Goal: Information Seeking & Learning: Understand process/instructions

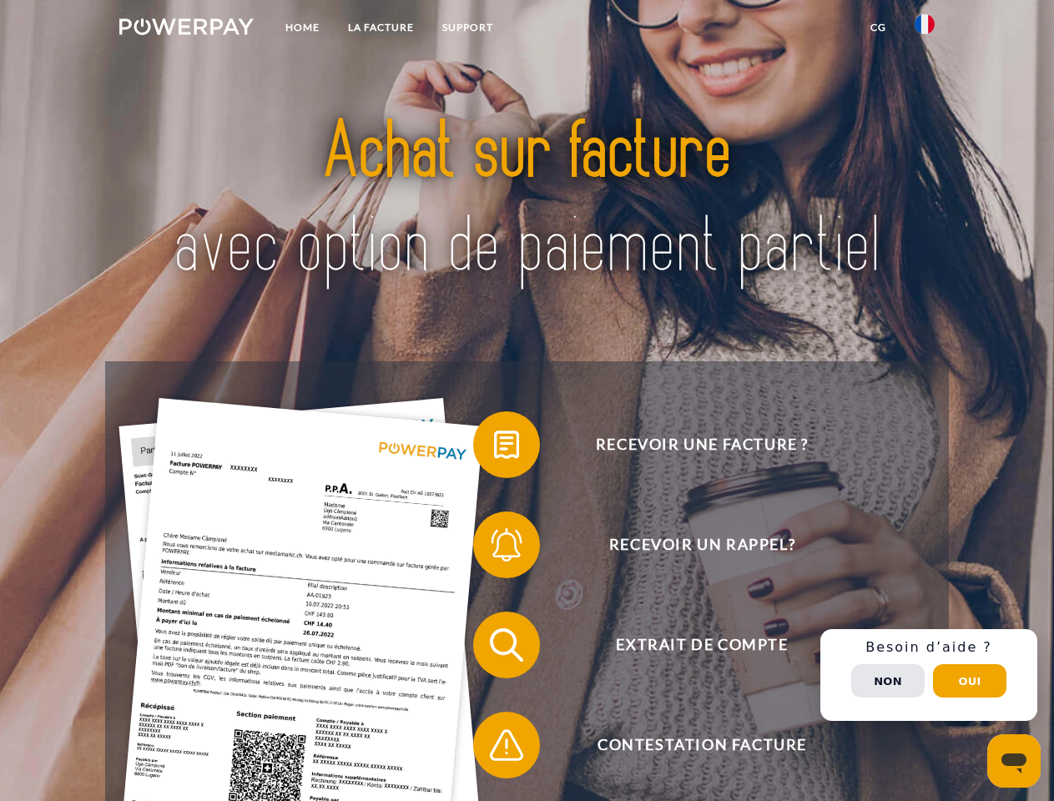
click at [186, 29] on img at bounding box center [186, 26] width 134 height 17
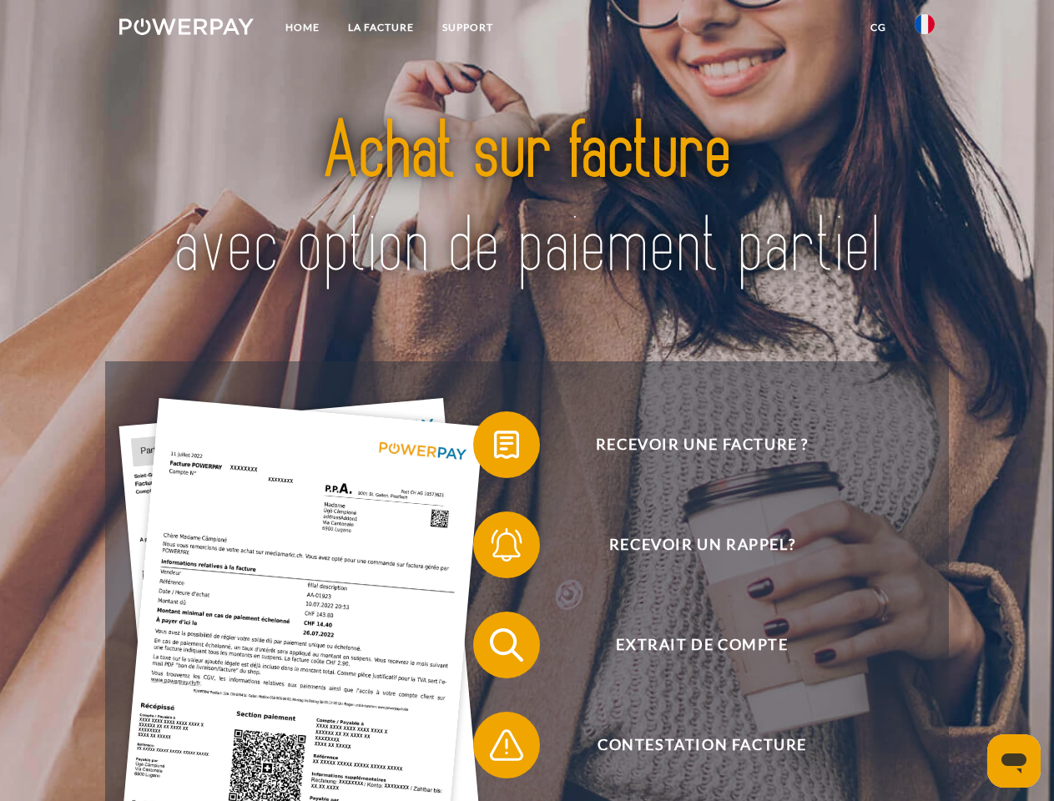
click at [924, 29] on img at bounding box center [924, 24] width 20 height 20
click at [878, 28] on link "CG" at bounding box center [878, 28] width 44 height 30
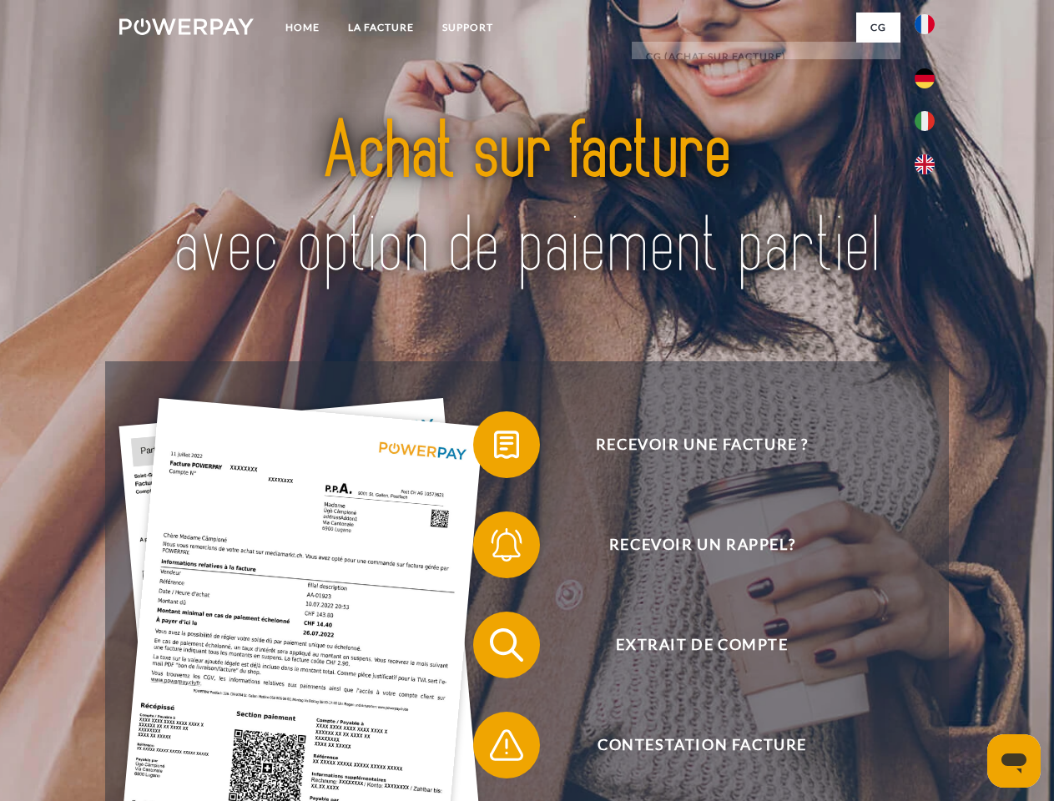
click at [494, 448] on span at bounding box center [481, 444] width 83 height 83
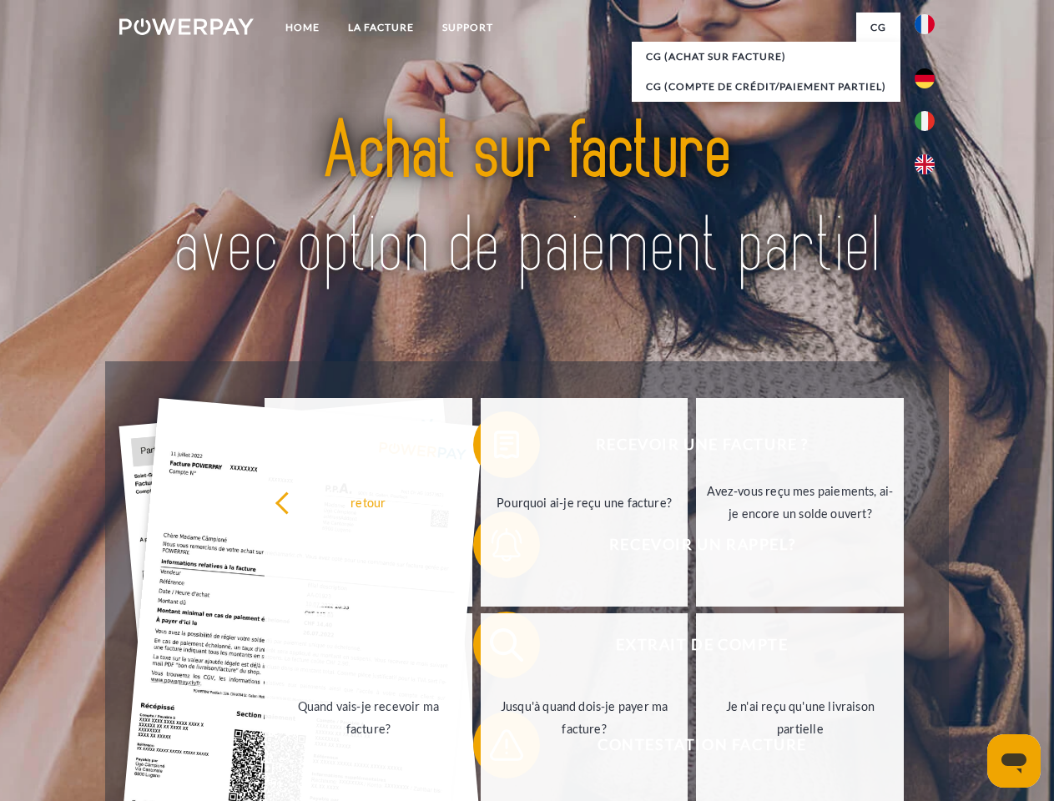
click at [494, 548] on div "Recevoir une facture ? Recevoir un rappel? Extrait de compte retour" at bounding box center [526, 694] width 843 height 667
click at [494, 648] on link "Jusqu'à quand dois-je payer ma facture?" at bounding box center [585, 717] width 208 height 209
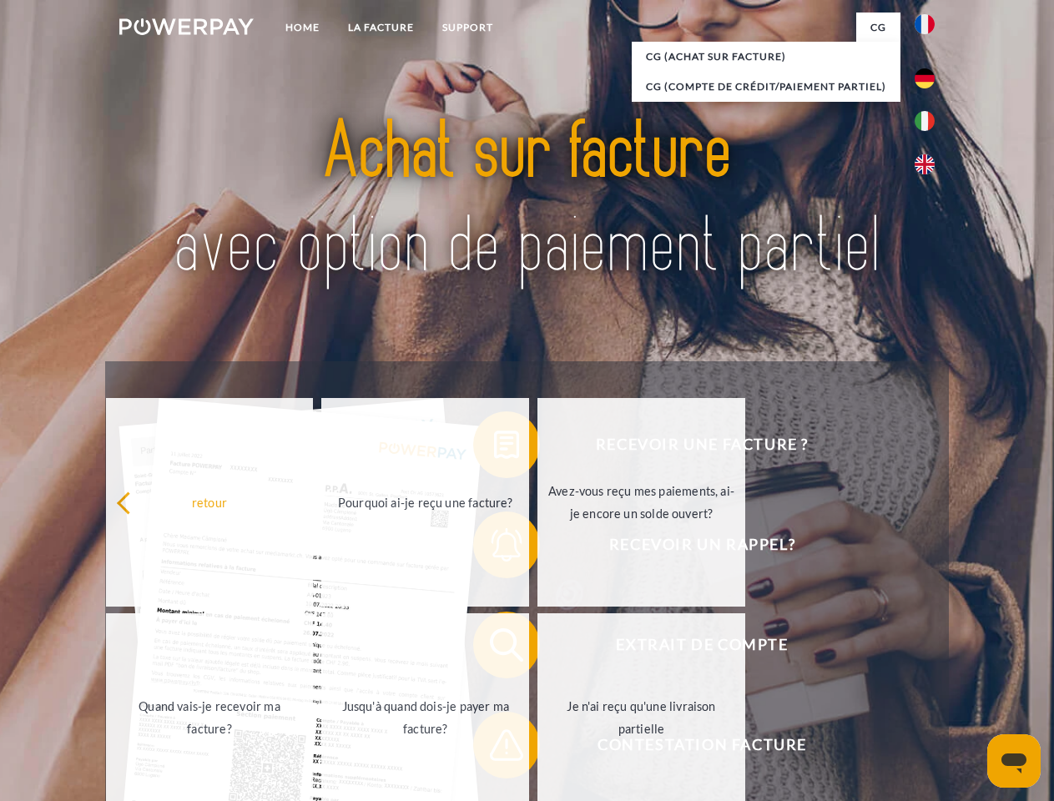
click at [494, 748] on span at bounding box center [481, 744] width 83 height 83
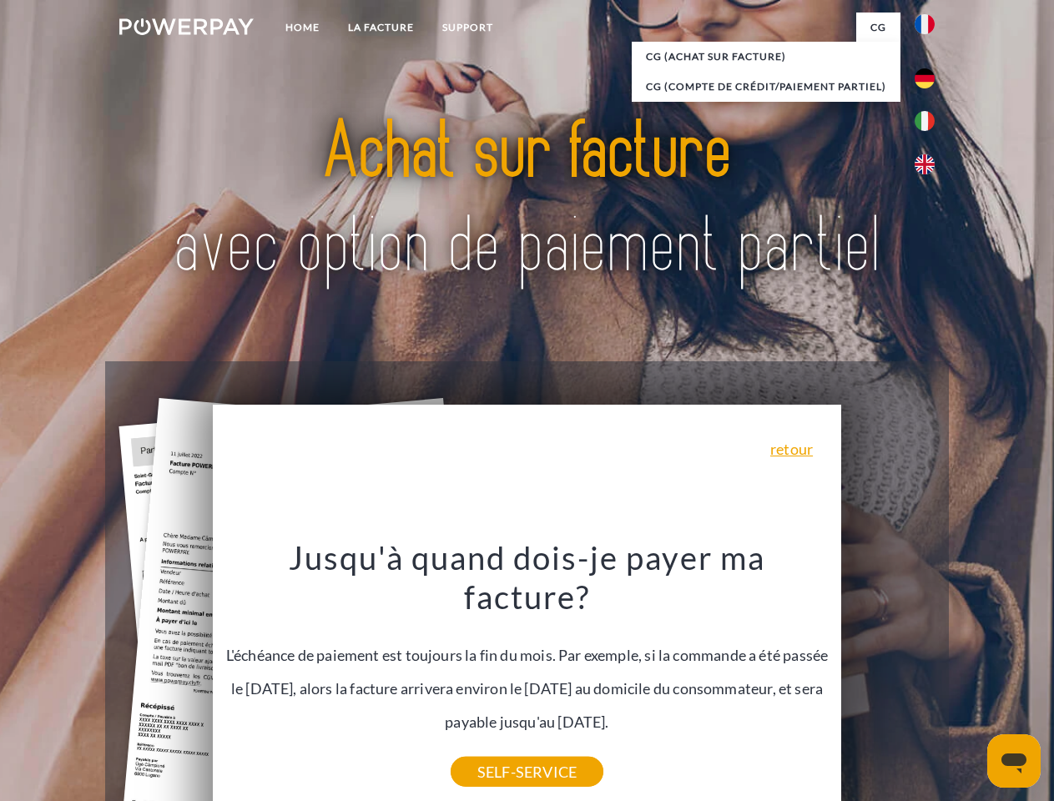
click at [928, 675] on div "Recevoir une facture ? Recevoir un rappel? Extrait de compte retour" at bounding box center [526, 694] width 843 height 667
click at [888, 678] on span "Extrait de compte" at bounding box center [701, 644] width 409 height 67
click at [969, 681] on header "Home LA FACTURE Support" at bounding box center [527, 576] width 1054 height 1152
